Goal: Register for event/course

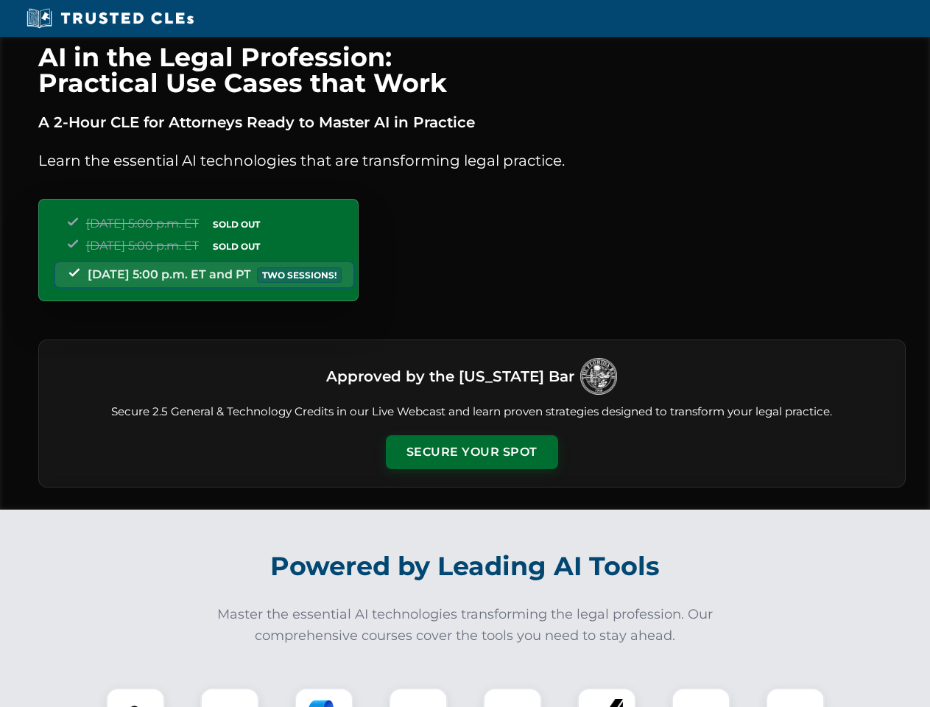
click at [471, 452] on button "Secure Your Spot" at bounding box center [472, 452] width 172 height 34
click at [135, 697] on img at bounding box center [135, 717] width 43 height 43
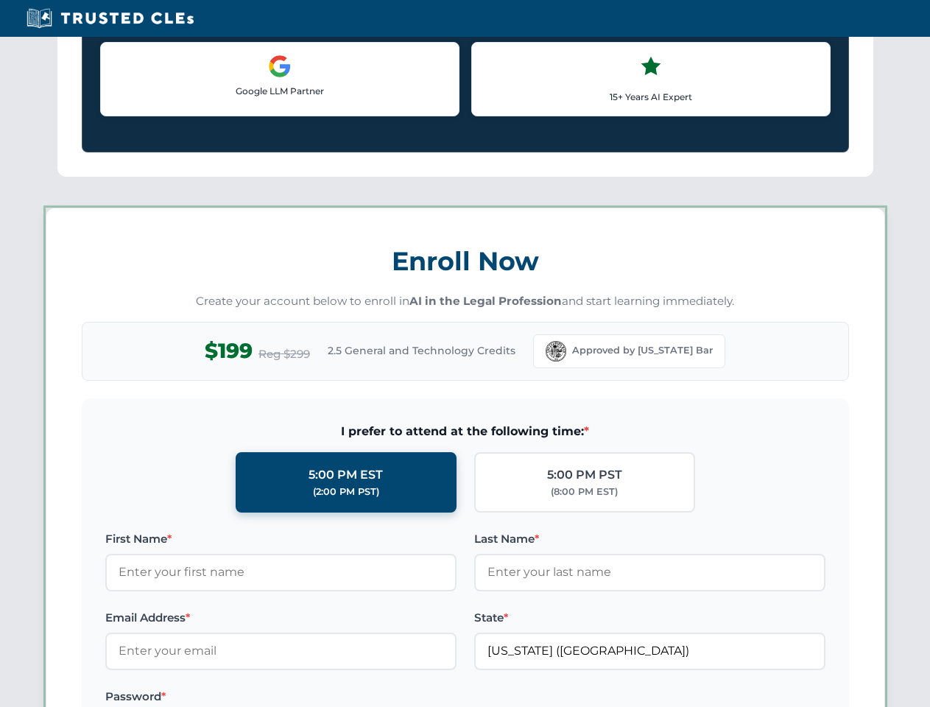
click at [324, 697] on label "Password *" at bounding box center [280, 697] width 351 height 18
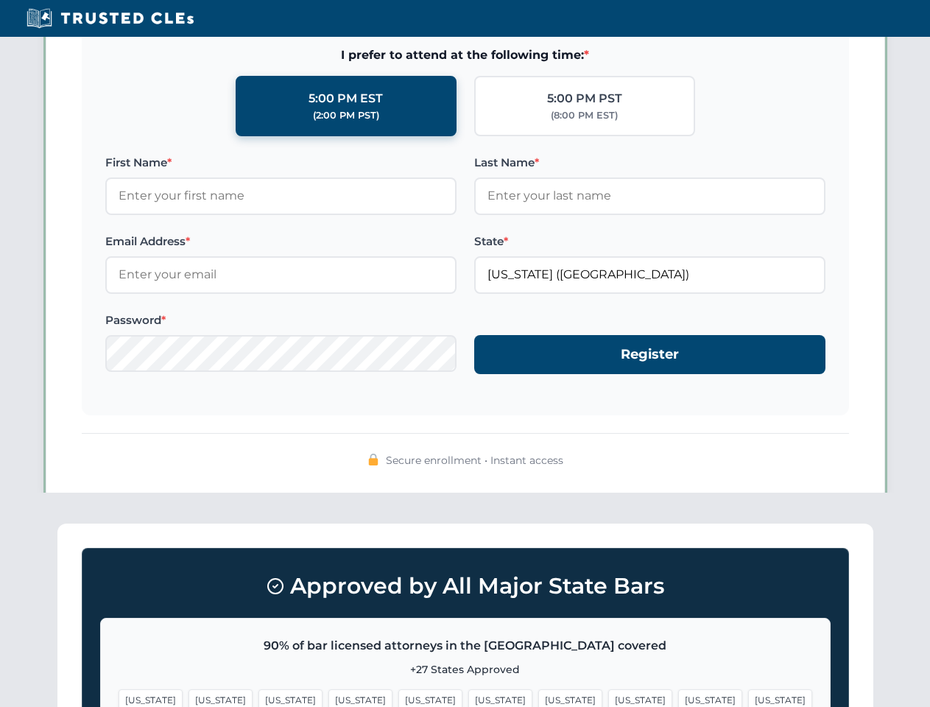
click at [678, 697] on span "[US_STATE]" at bounding box center [710, 699] width 64 height 21
